Goal: Information Seeking & Learning: Learn about a topic

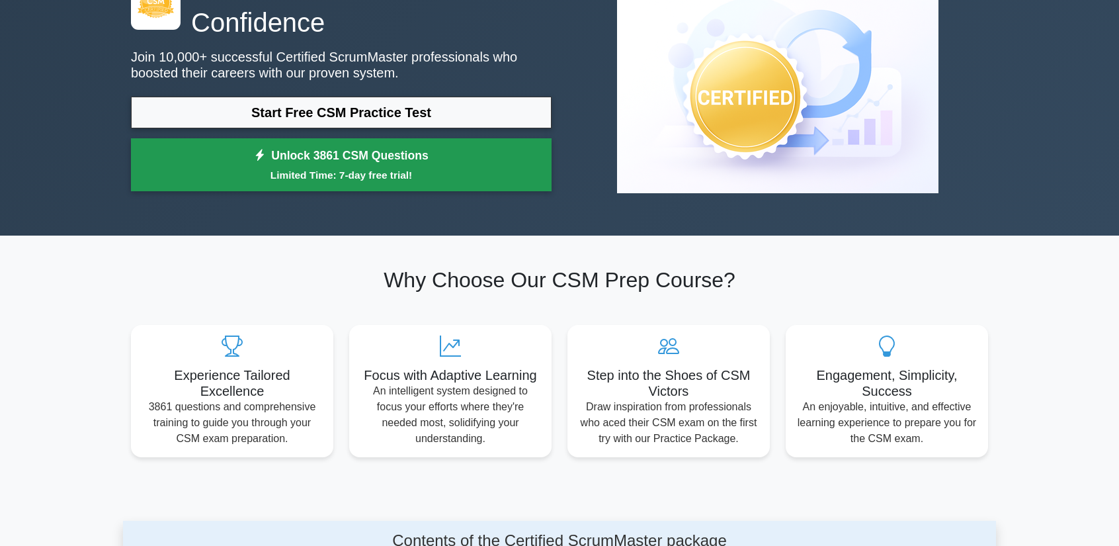
scroll to position [66, 0]
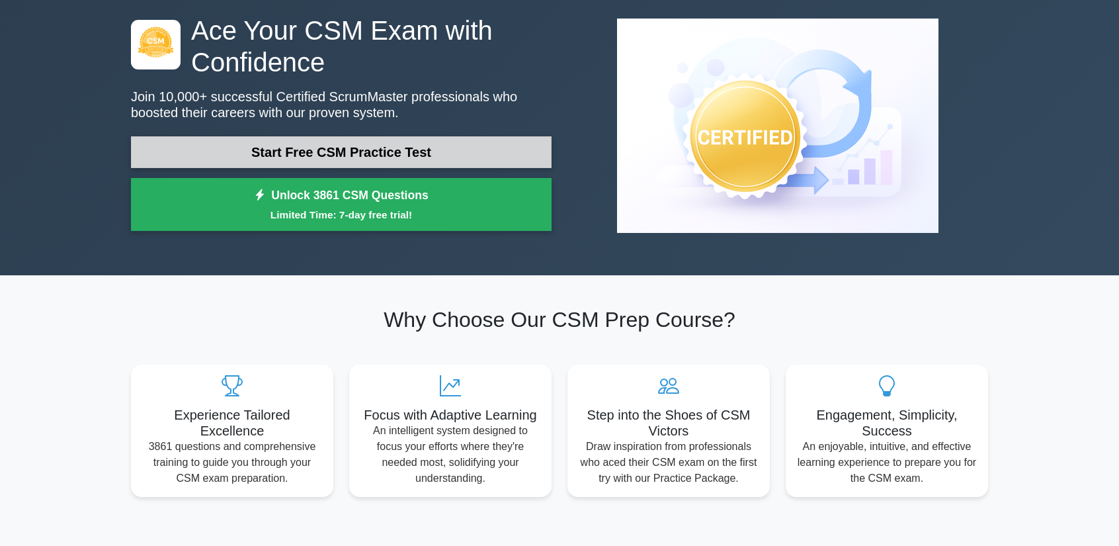
click at [339, 158] on link "Start Free CSM Practice Test" at bounding box center [341, 152] width 421 height 32
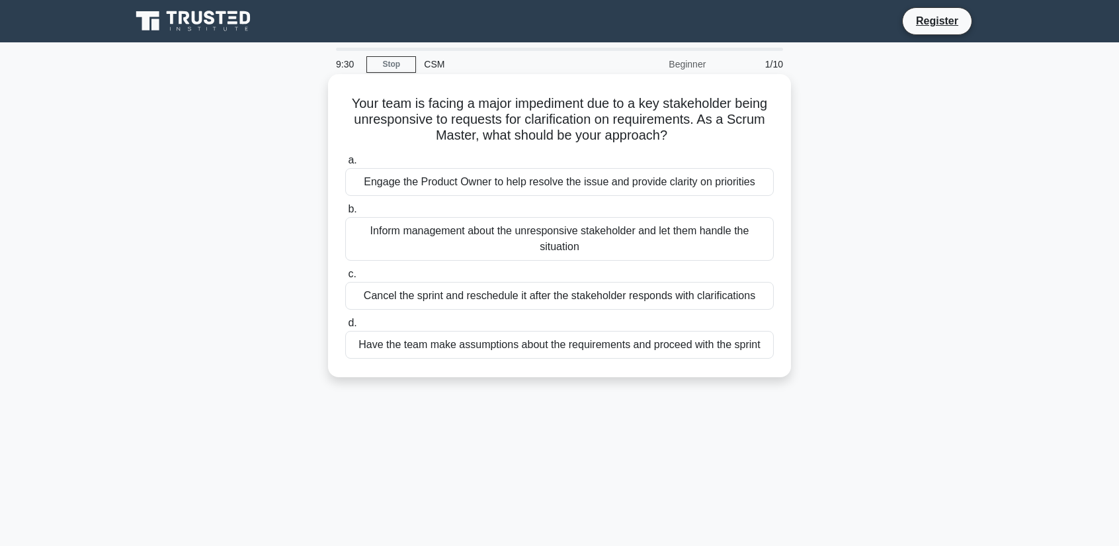
click at [581, 252] on div "Inform management about the unresponsive stakeholder and let them handle the si…" at bounding box center [559, 239] width 429 height 44
click at [345, 214] on input "b. Inform management about the unresponsive stakeholder and let them handle the…" at bounding box center [345, 209] width 0 height 9
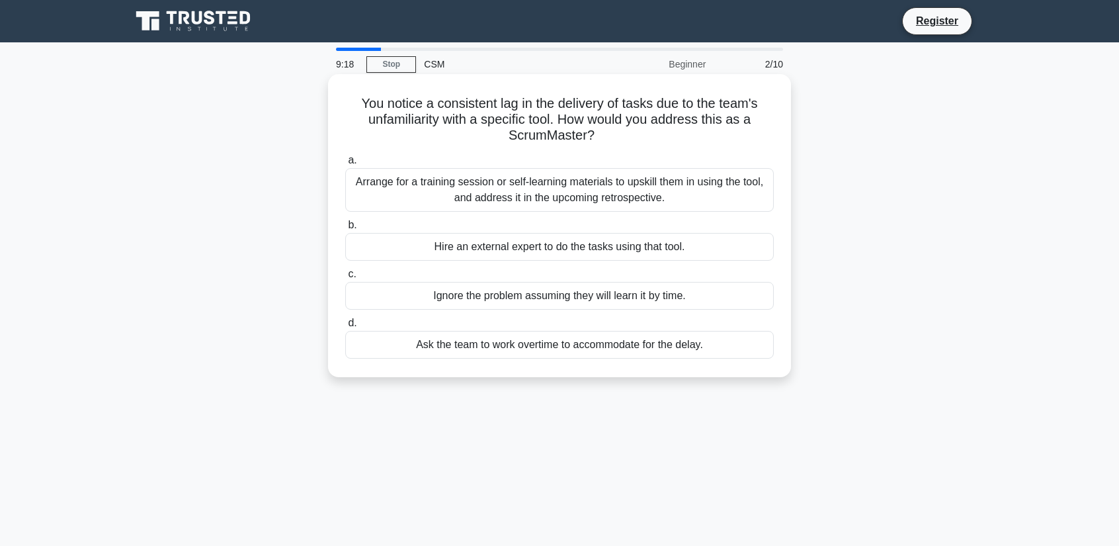
click at [644, 200] on div "Arrange for a training session or self-learning materials to upskill them in us…" at bounding box center [559, 190] width 429 height 44
click at [345, 165] on input "a. Arrange for a training session or self-learning materials to upskill them in…" at bounding box center [345, 160] width 0 height 9
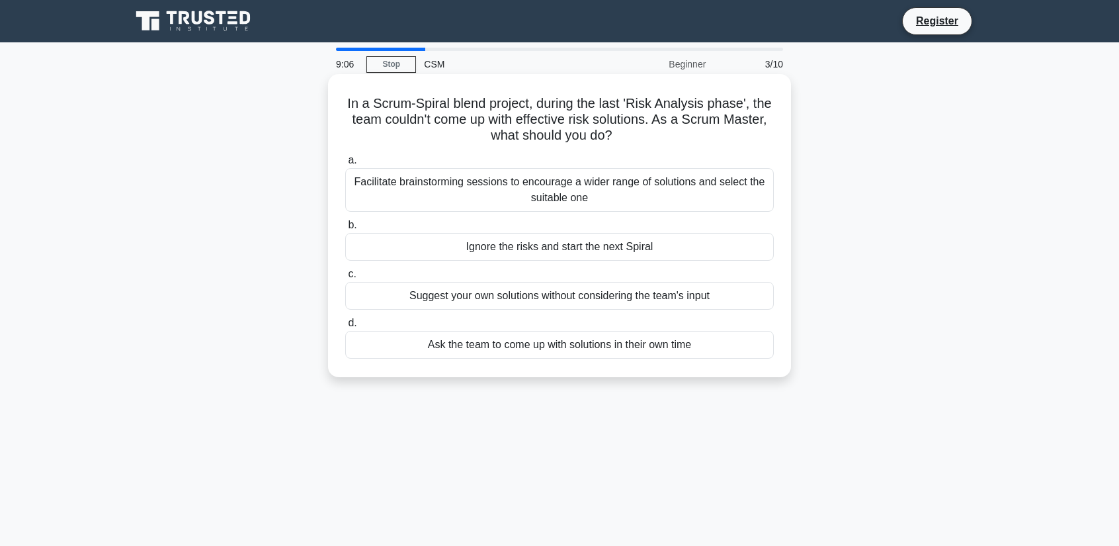
click at [623, 195] on div "Facilitate brainstorming sessions to encourage a wider range of solutions and s…" at bounding box center [559, 190] width 429 height 44
click at [345, 165] on input "a. Facilitate brainstorming sessions to encourage a wider range of solutions an…" at bounding box center [345, 160] width 0 height 9
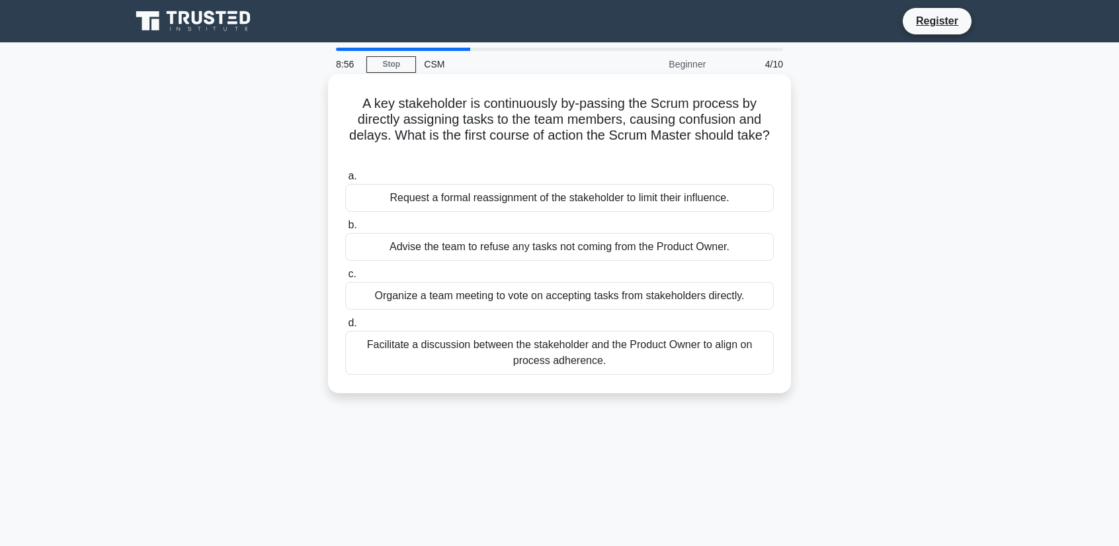
click at [678, 366] on div "Facilitate a discussion between the stakeholder and the Product Owner to align …" at bounding box center [559, 353] width 429 height 44
click at [345, 327] on input "d. Facilitate a discussion between the stakeholder and the Product Owner to ali…" at bounding box center [345, 323] width 0 height 9
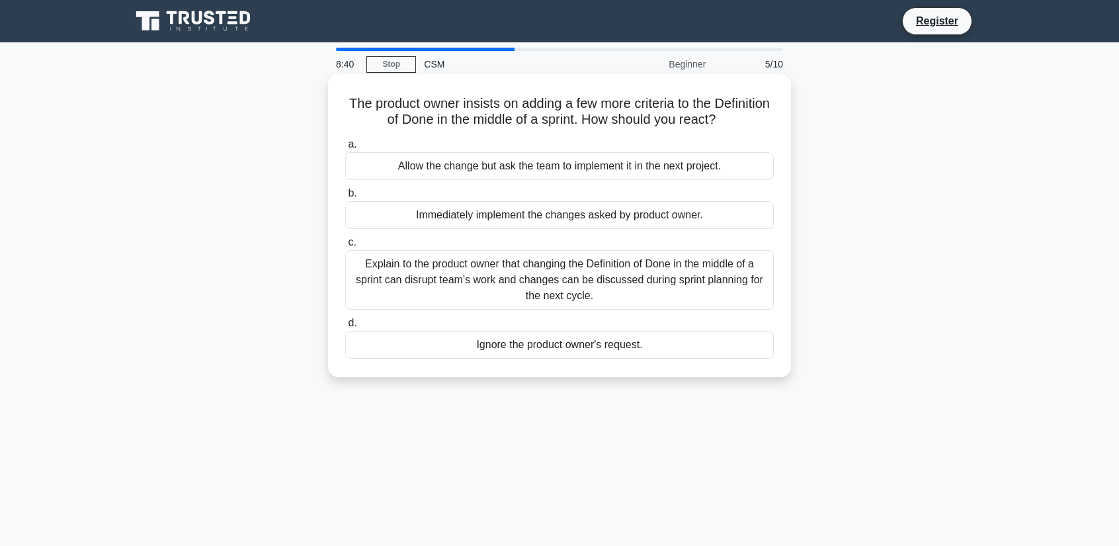
click at [637, 293] on div "Explain to the product owner that changing the Definition of Done in the middle…" at bounding box center [559, 280] width 429 height 60
click at [345, 247] on input "c. Explain to the product owner that changing the Definition of Done in the mid…" at bounding box center [345, 242] width 0 height 9
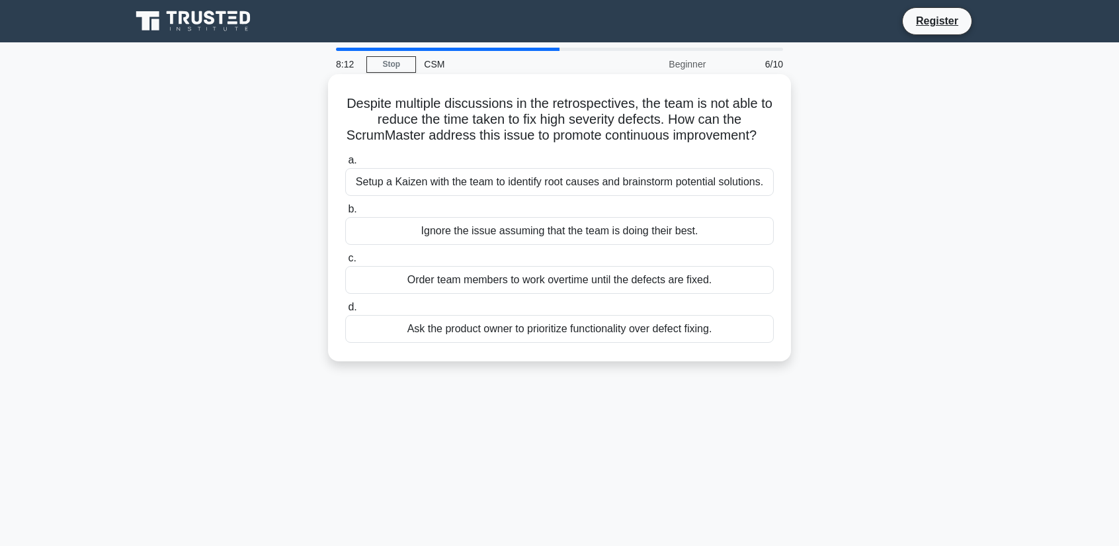
click at [644, 196] on div "Setup a Kaizen with the team to identify root causes and brainstorm potential s…" at bounding box center [559, 182] width 429 height 28
click at [345, 165] on input "a. Setup a Kaizen with the team to identify root causes and brainstorm potentia…" at bounding box center [345, 160] width 0 height 9
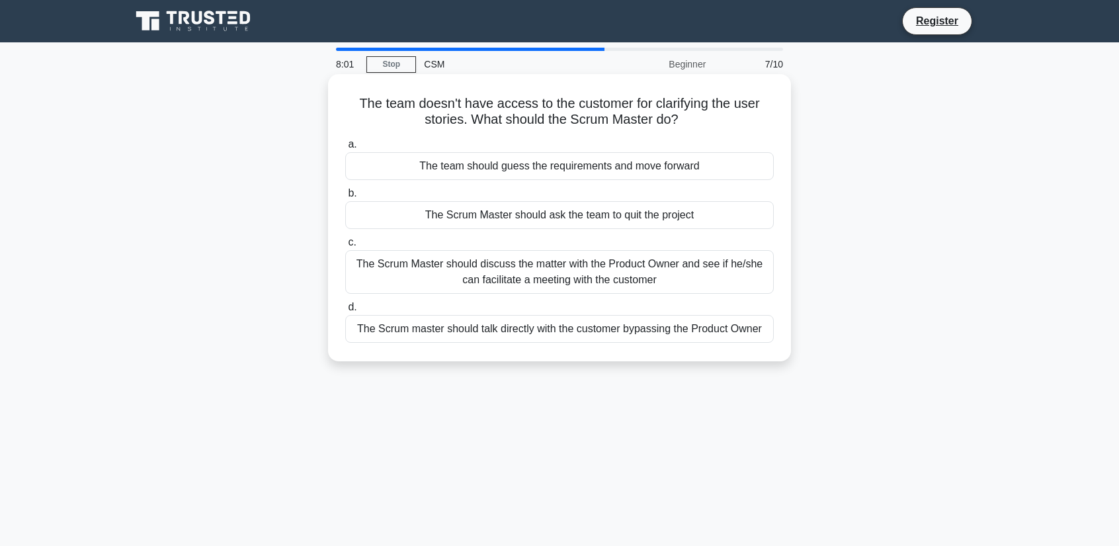
click at [667, 272] on div "The Scrum Master should discuss the matter with the Product Owner and see if he…" at bounding box center [559, 272] width 429 height 44
click at [345, 247] on input "c. The Scrum Master should discuss the matter with the Product Owner and see if…" at bounding box center [345, 242] width 0 height 9
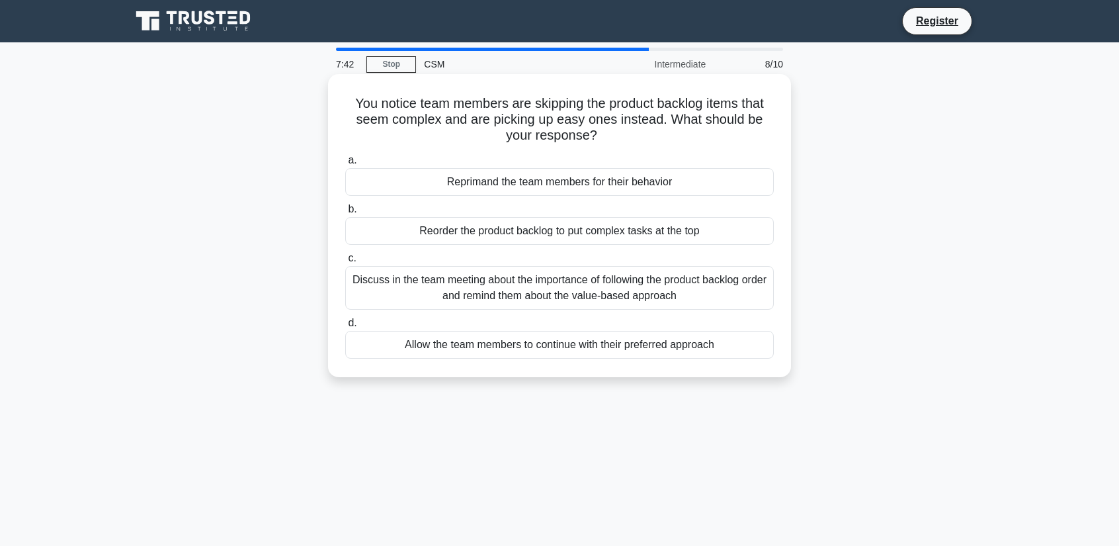
click at [585, 293] on div "Discuss in the team meeting about the importance of following the product backl…" at bounding box center [559, 288] width 429 height 44
click at [345, 263] on input "c. Discuss in the team meeting about the importance of following the product ba…" at bounding box center [345, 258] width 0 height 9
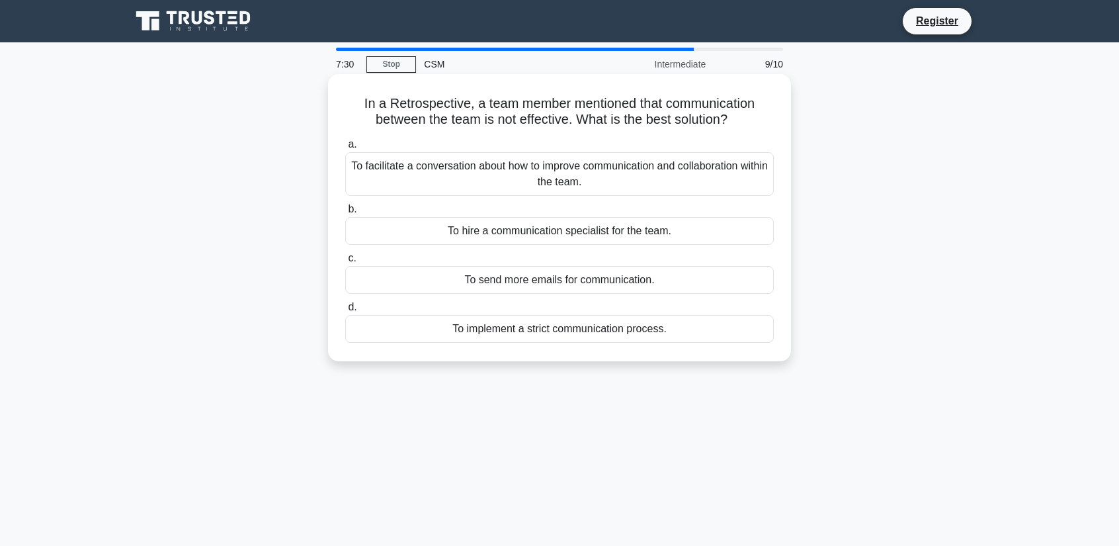
click at [588, 182] on div "To facilitate a conversation about how to improve communication and collaborati…" at bounding box center [559, 174] width 429 height 44
click at [345, 149] on input "a. To facilitate a conversation about how to improve communication and collabor…" at bounding box center [345, 144] width 0 height 9
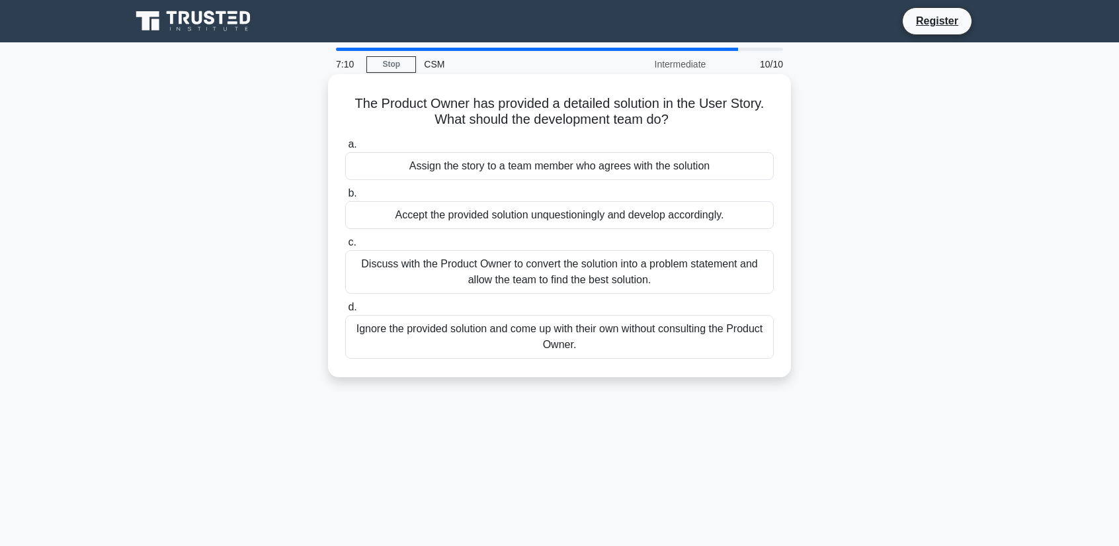
click at [668, 280] on div "Discuss with the Product Owner to convert the solution into a problem statement…" at bounding box center [559, 272] width 429 height 44
click at [345, 247] on input "c. Discuss with the Product Owner to convert the solution into a problem statem…" at bounding box center [345, 242] width 0 height 9
